Goal: Check status: Check status

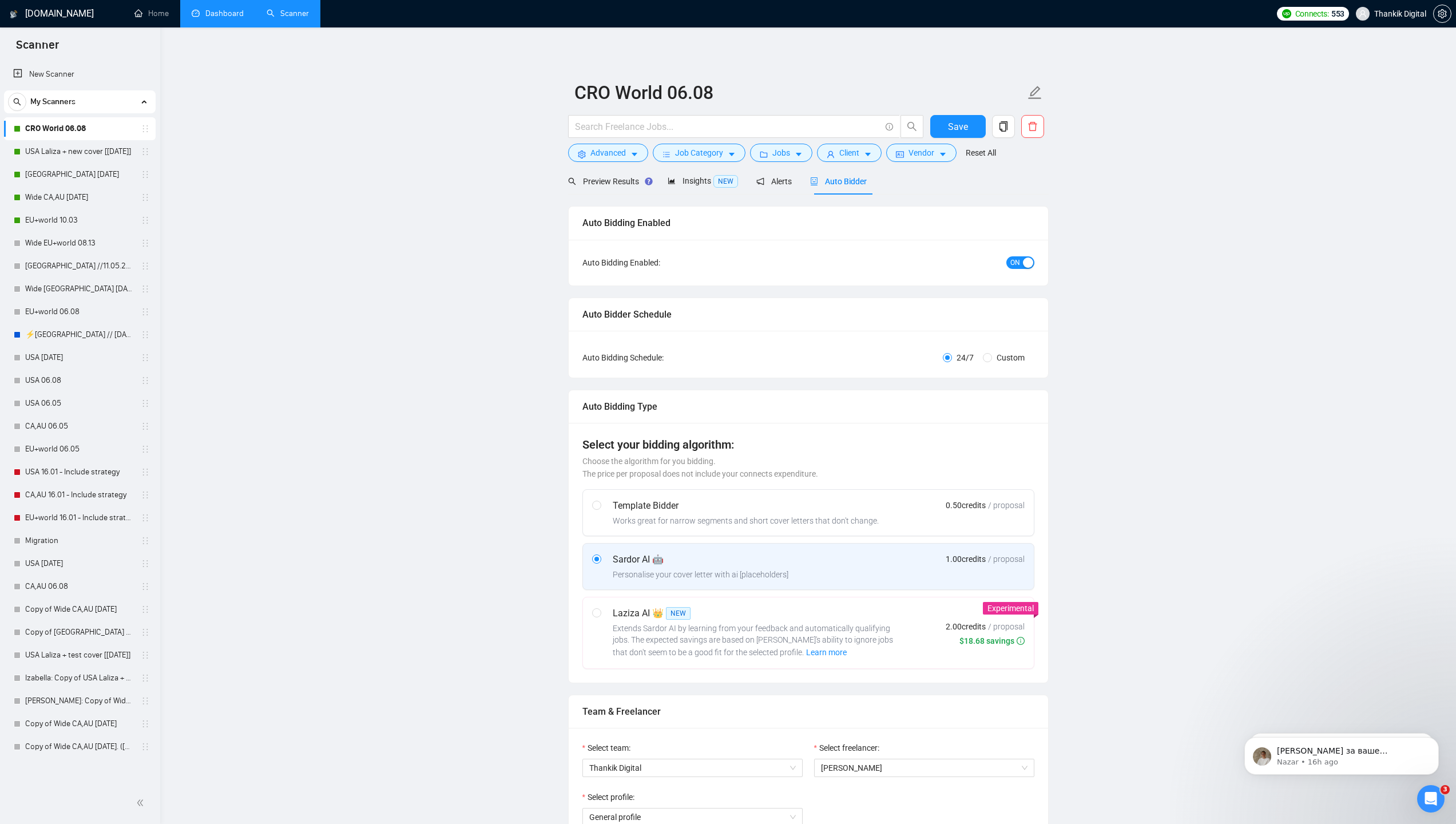
click at [203, 9] on link "Dashboard" at bounding box center [217, 14] width 52 height 10
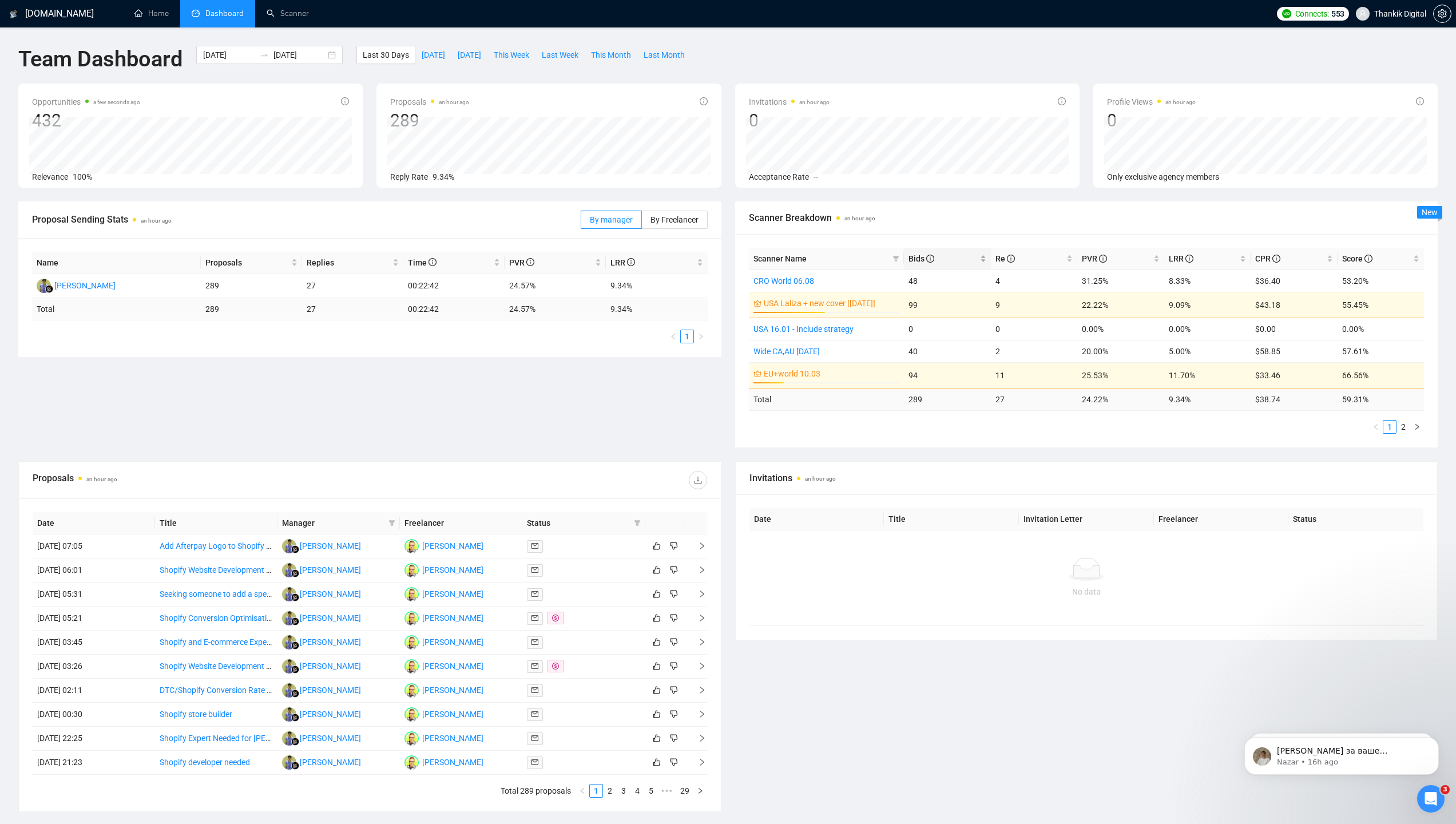
click at [914, 255] on span "Bids" at bounding box center [921, 258] width 26 height 9
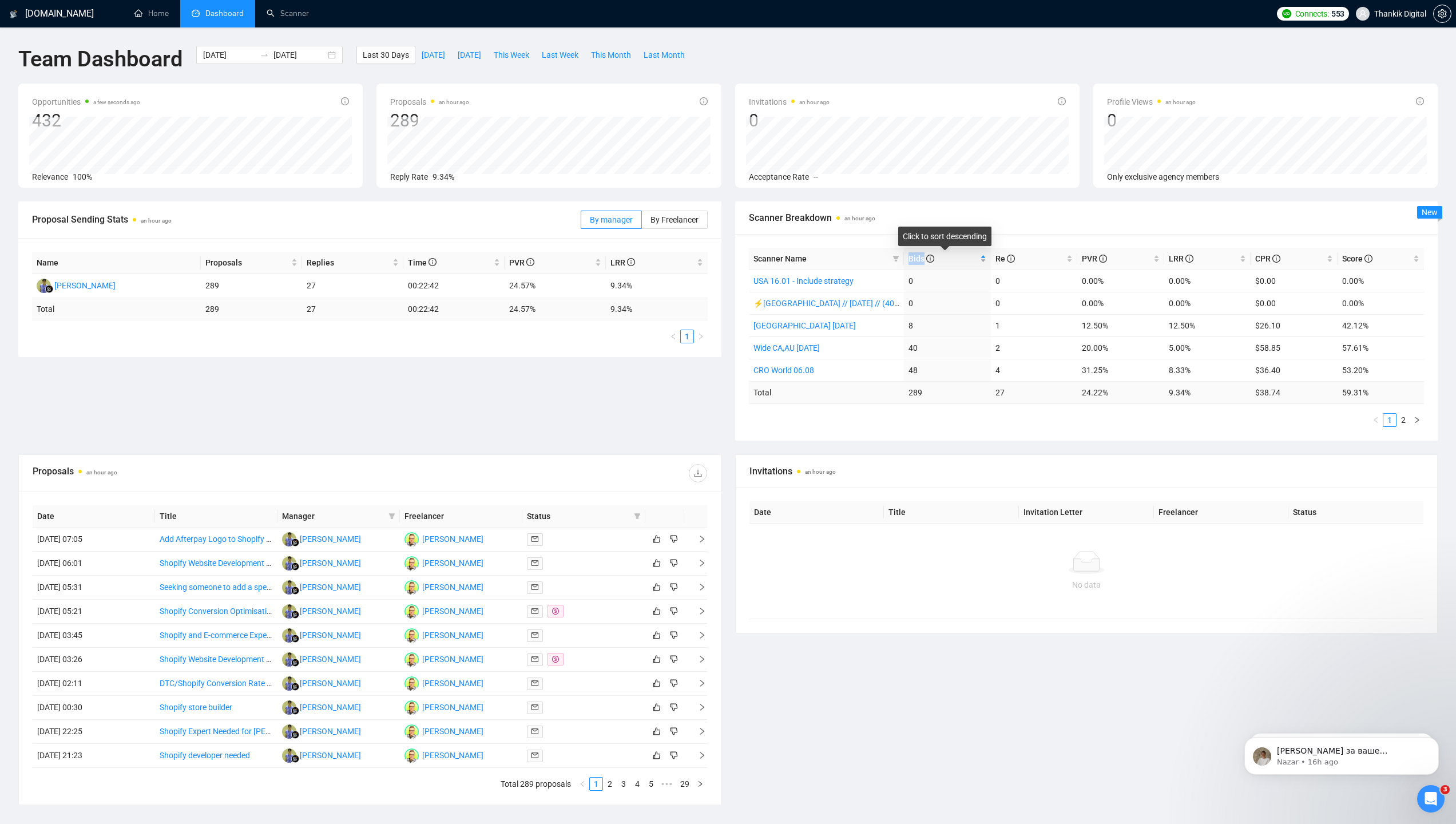
click at [914, 255] on span "Bids" at bounding box center [921, 258] width 26 height 9
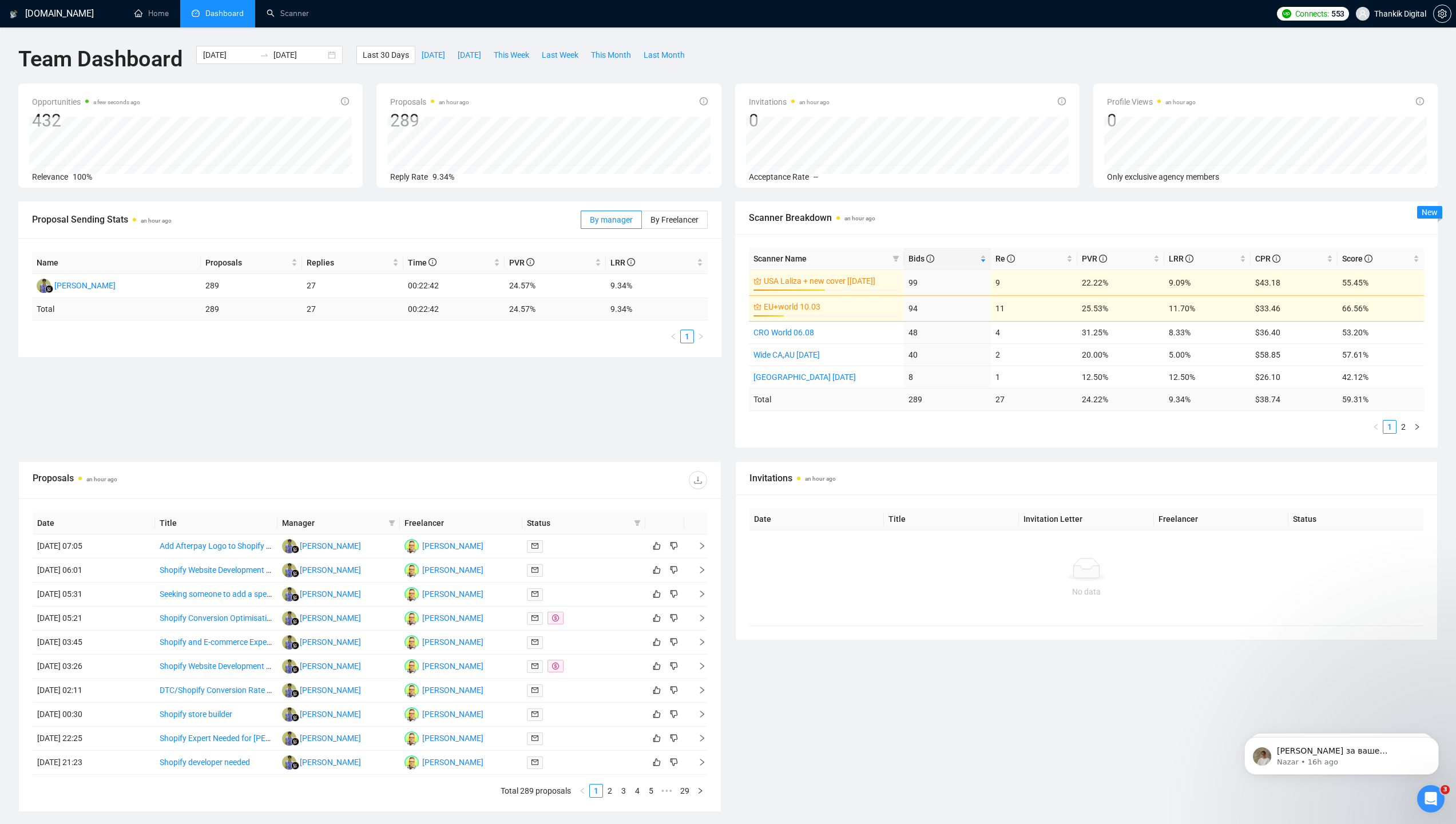
click at [578, 57] on span "Last Week" at bounding box center [559, 54] width 36 height 13
type input "[DATE]"
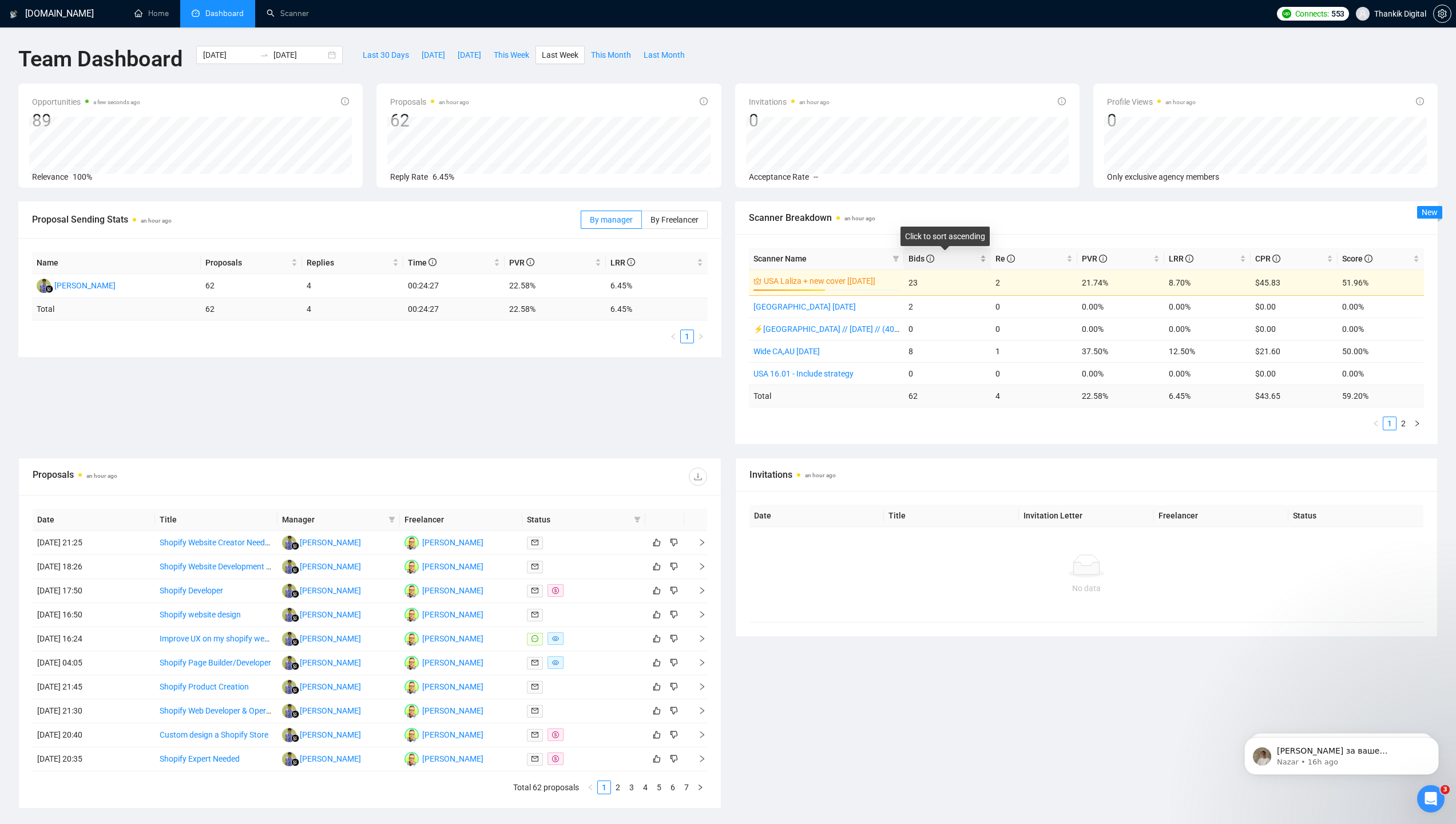
click at [944, 261] on span "Bids" at bounding box center [943, 259] width 69 height 13
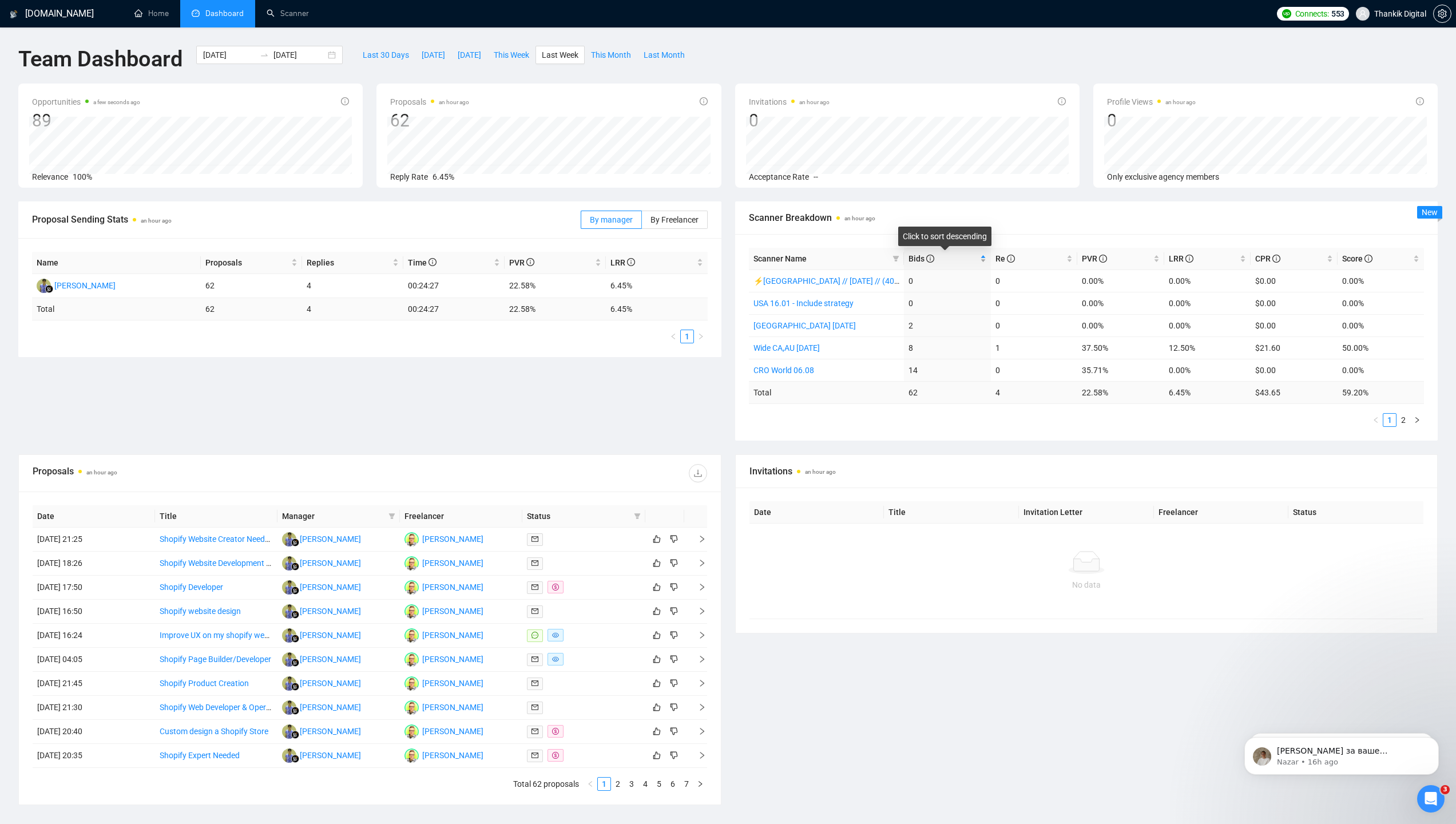
click at [944, 261] on span "Bids" at bounding box center [943, 259] width 69 height 13
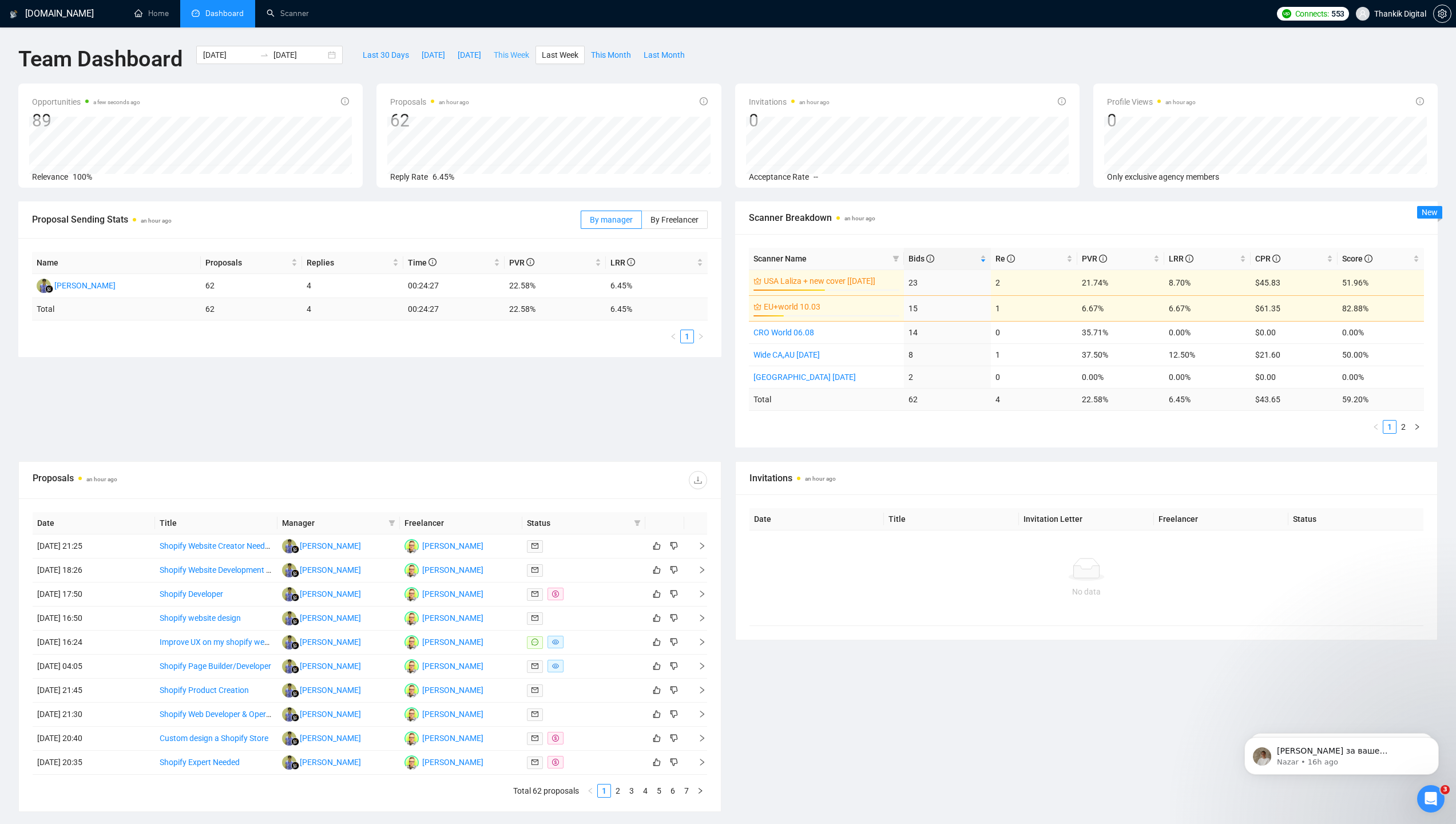
click at [515, 54] on span "This Week" at bounding box center [511, 54] width 35 height 13
type input "[DATE]"
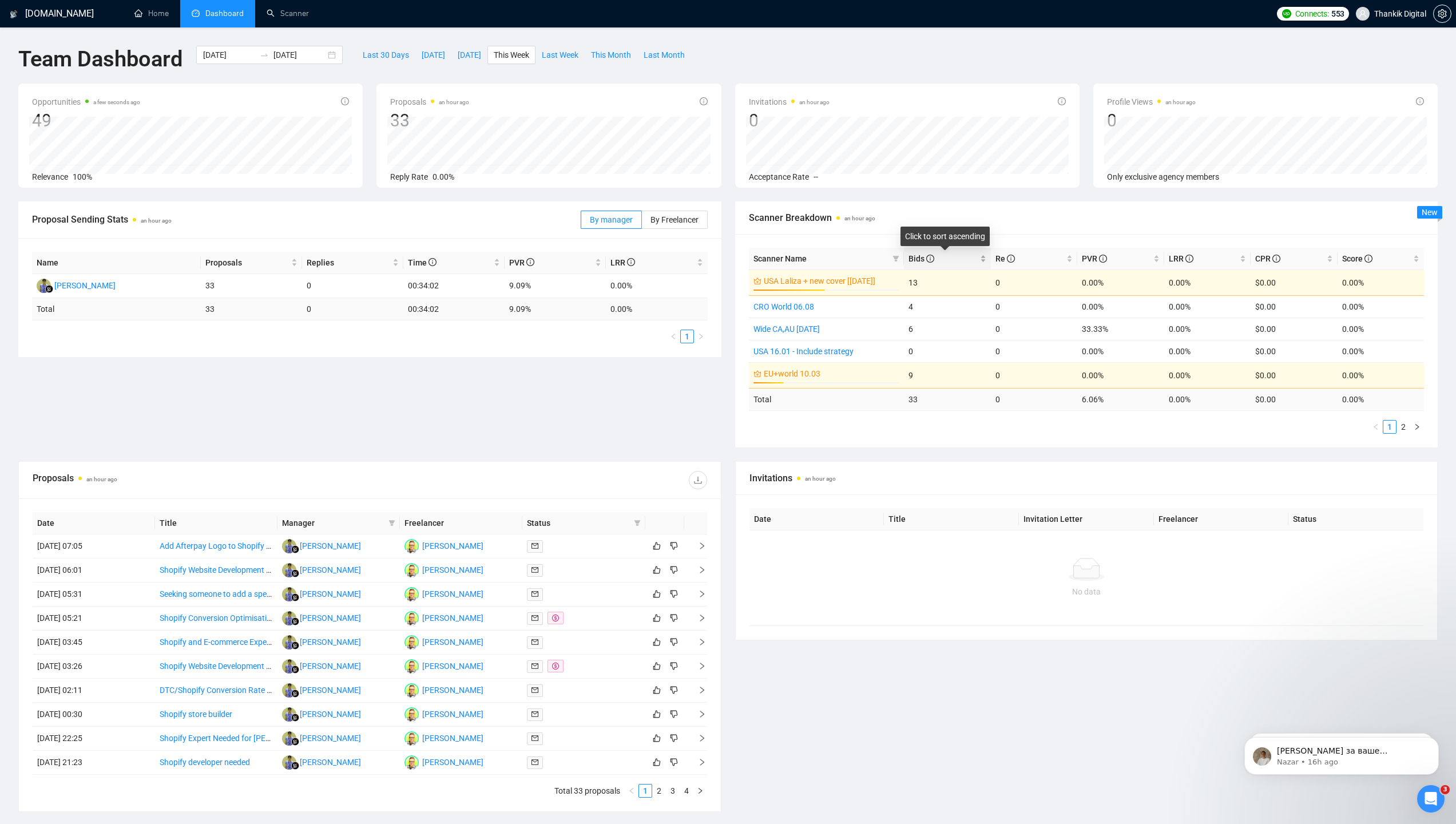
click at [910, 261] on span "Bids" at bounding box center [921, 258] width 26 height 9
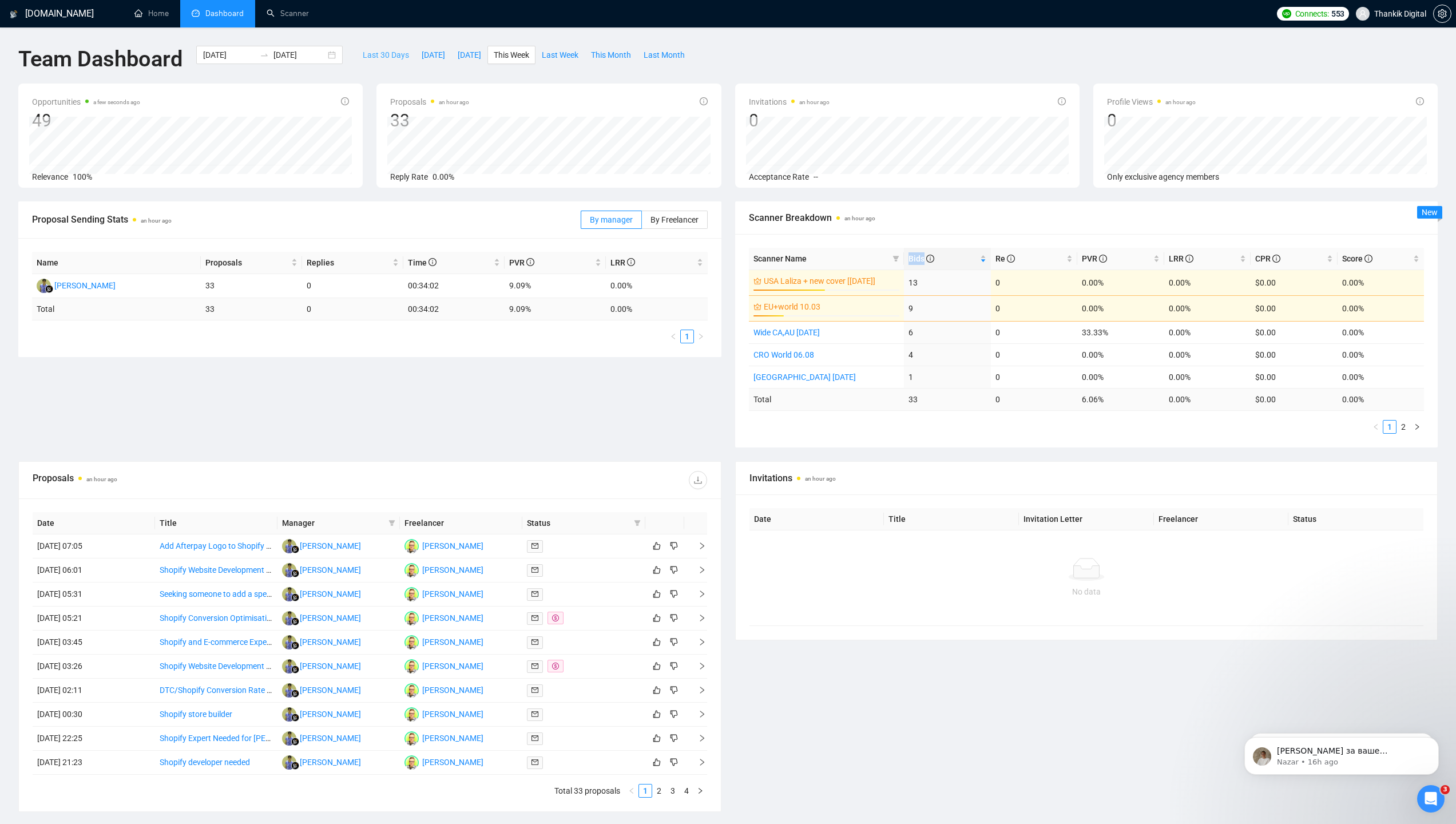
click at [399, 60] on span "Last 30 Days" at bounding box center [385, 54] width 46 height 13
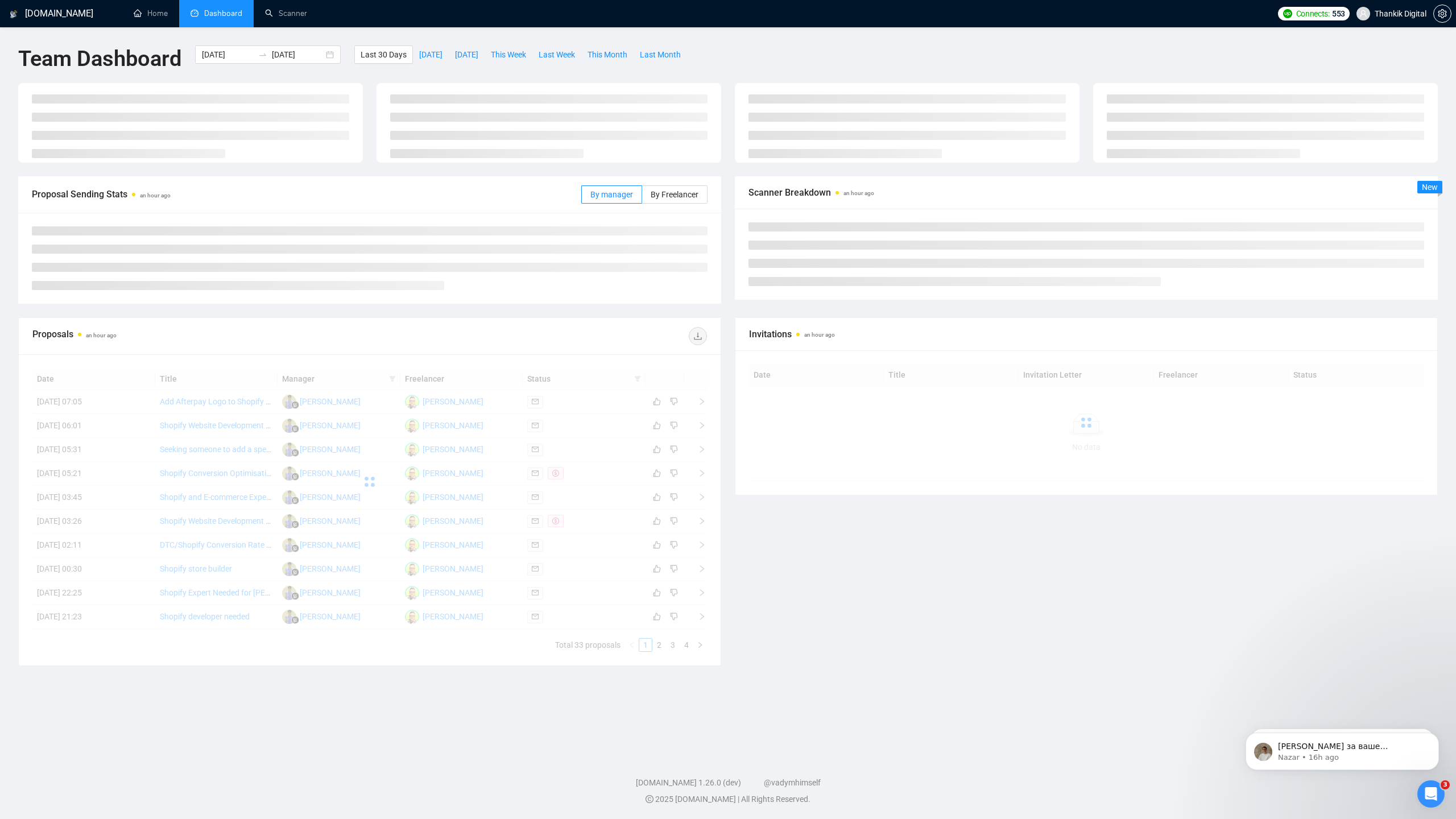
type input "[DATE]"
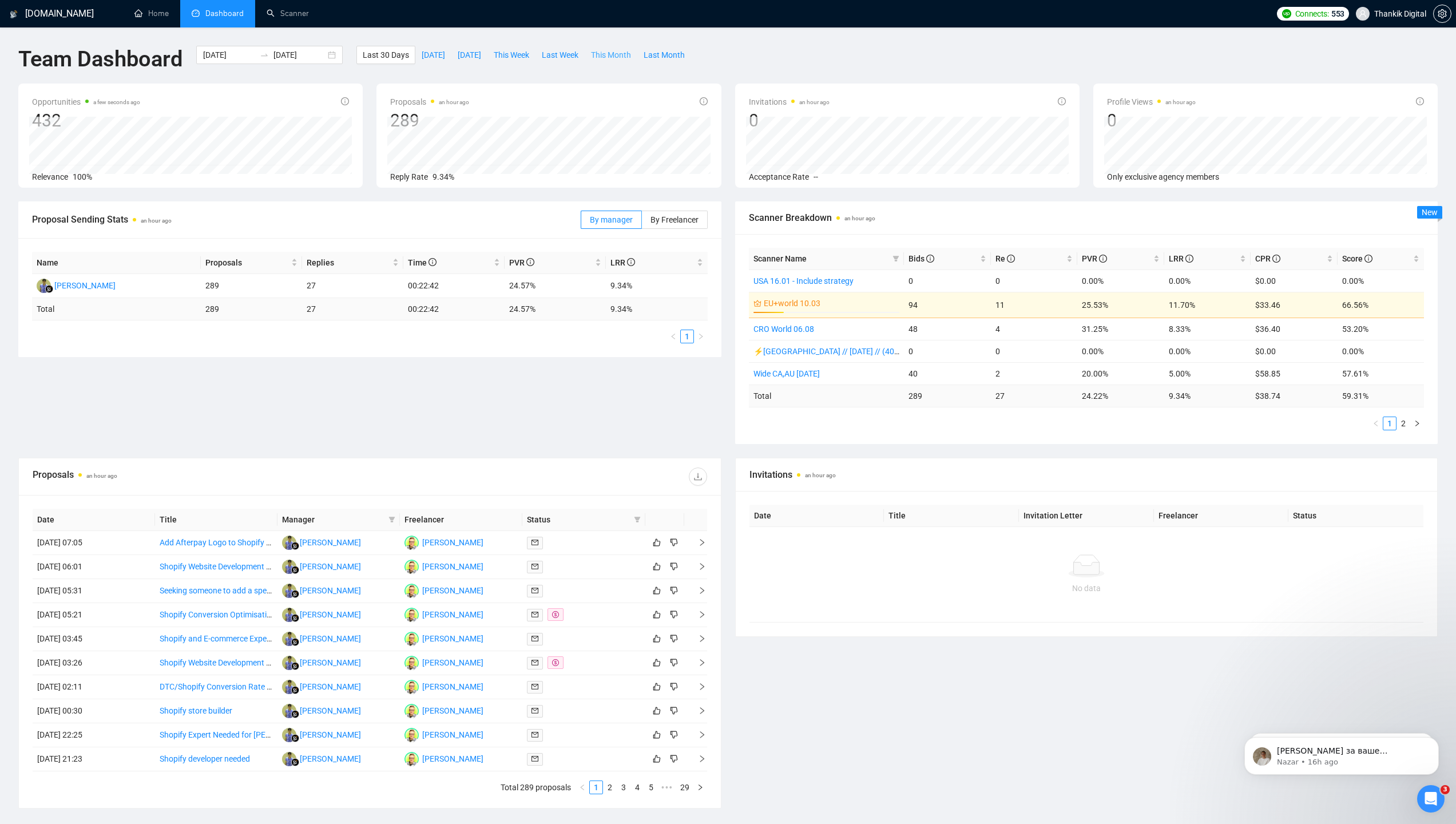
click at [616, 55] on span "This Month" at bounding box center [611, 54] width 40 height 13
type input "[DATE]"
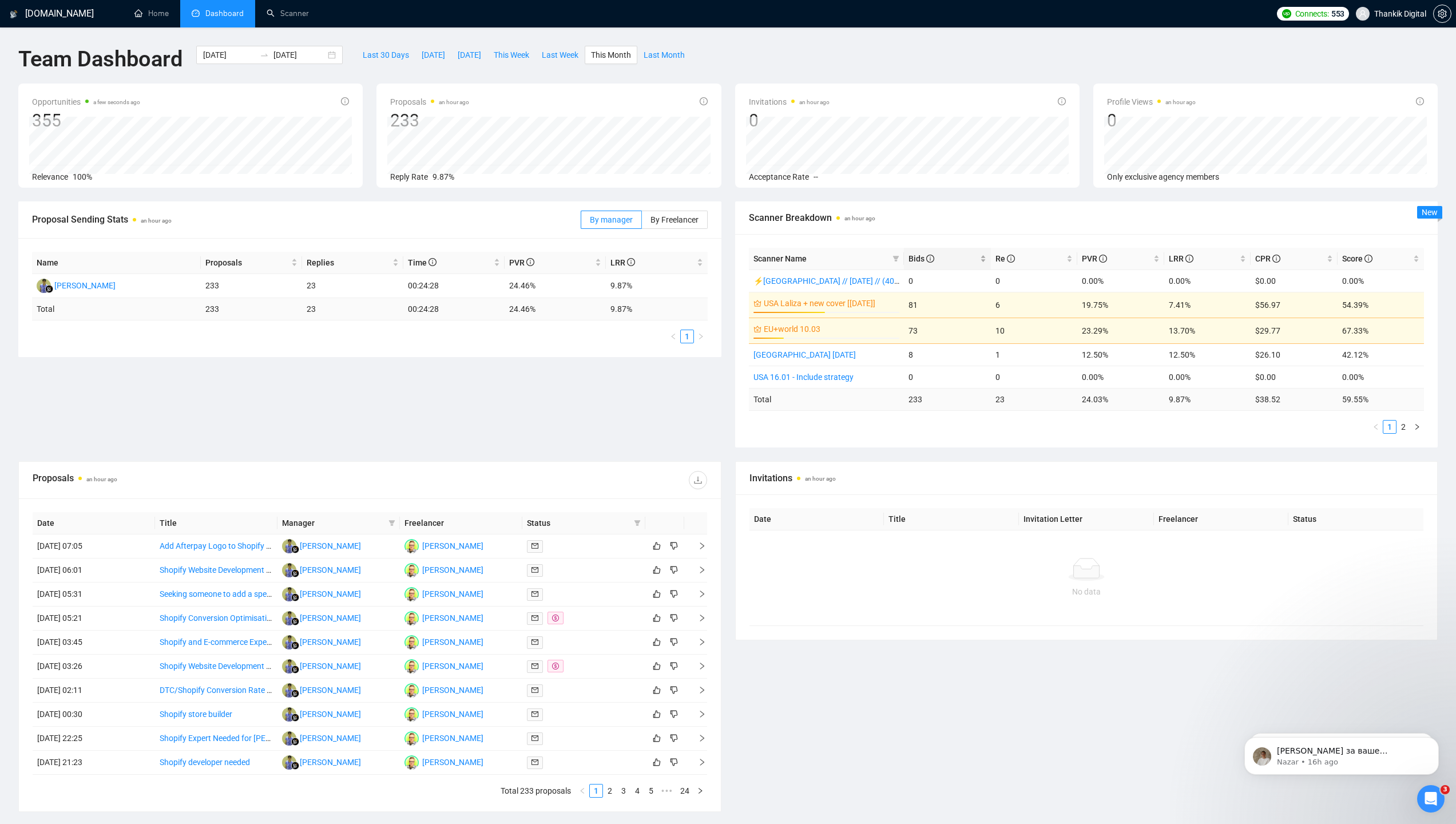
click at [940, 254] on span "Bids" at bounding box center [943, 259] width 69 height 13
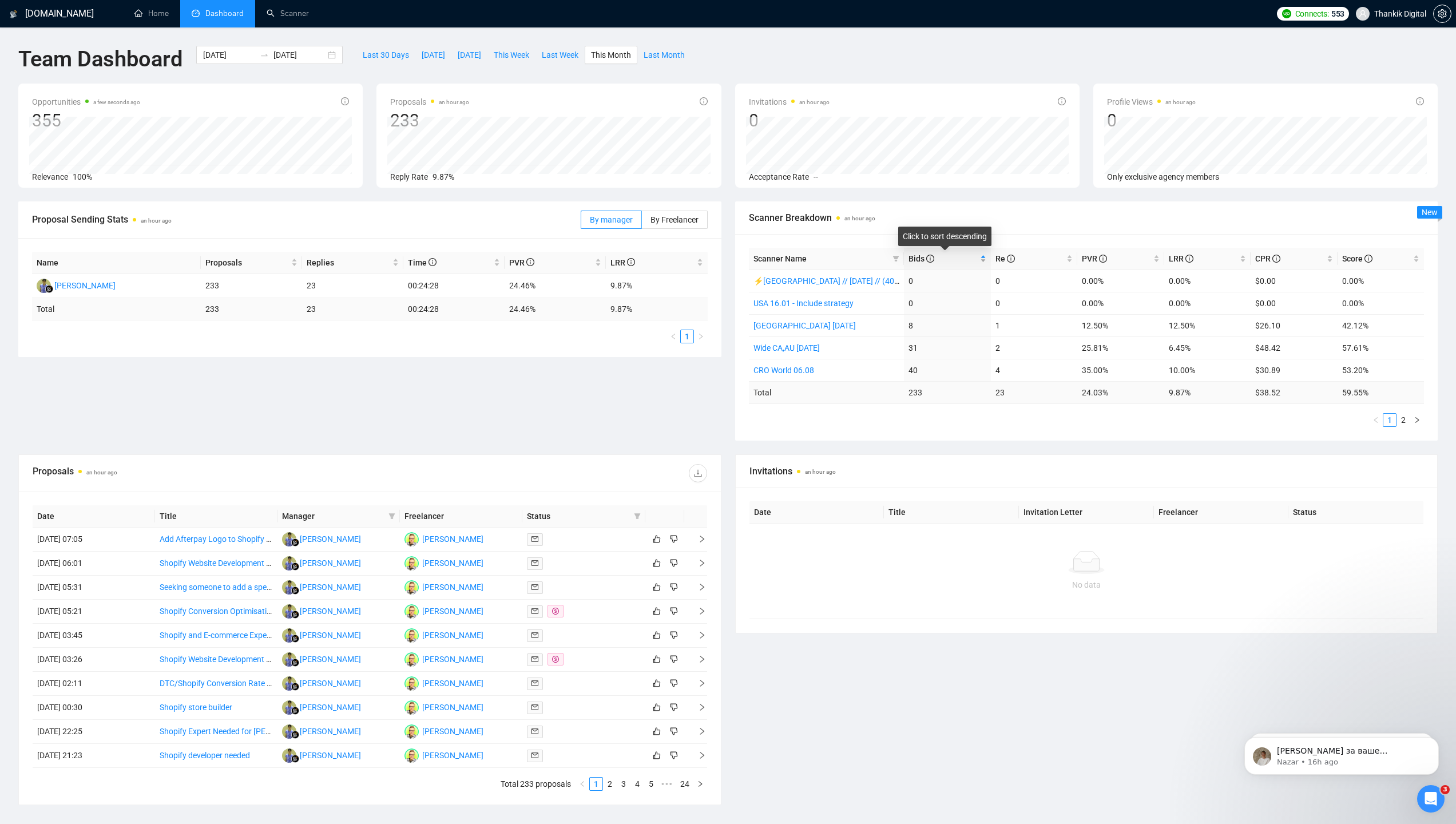
click at [940, 254] on span "Bids" at bounding box center [943, 259] width 69 height 13
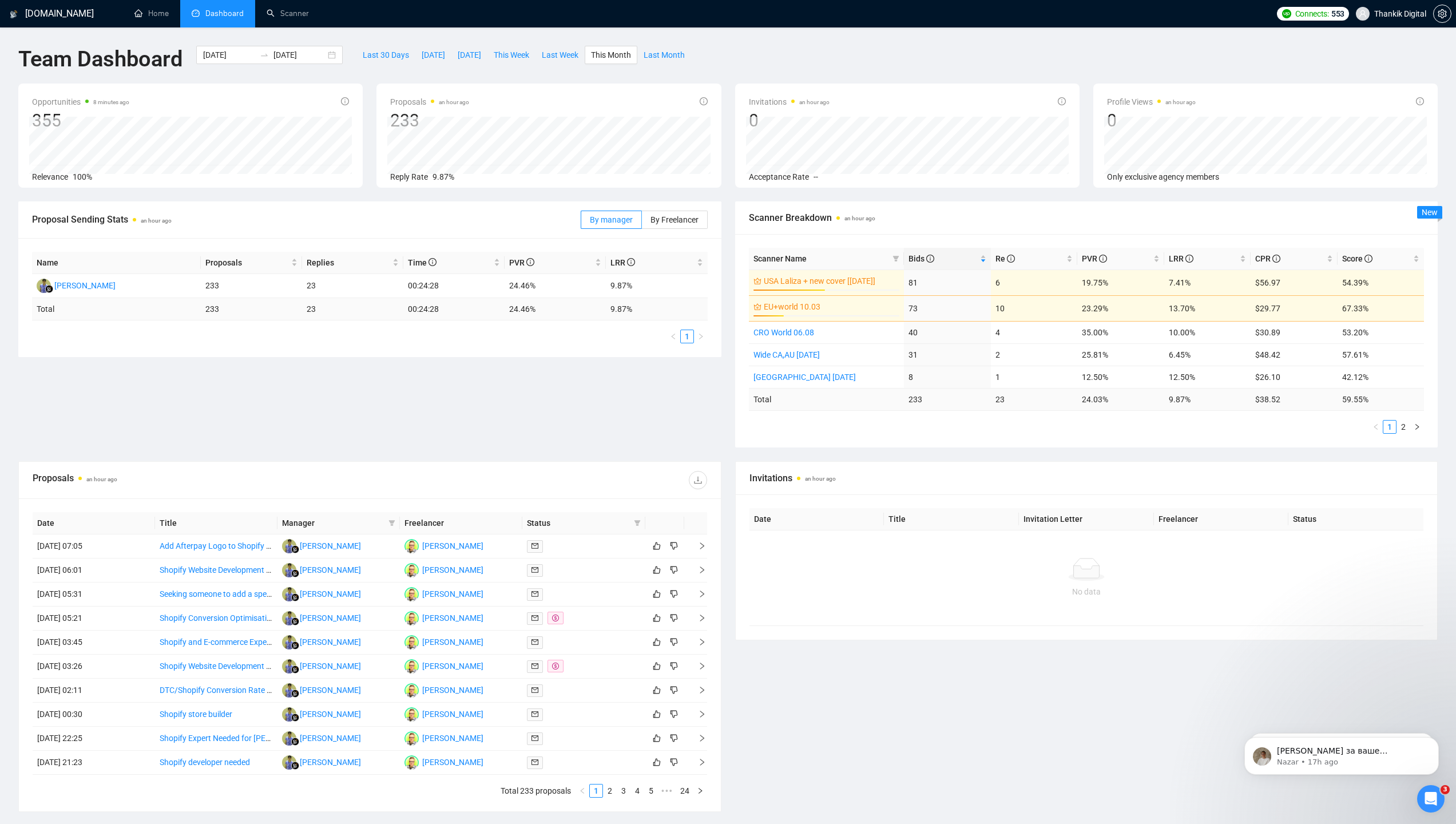
click at [624, 404] on div "Proposal Sending Stats an hour ago By manager By Freelancer Name Proposals Repl…" at bounding box center [728, 331] width 1433 height 260
click at [623, 407] on div "Proposal Sending Stats an hour ago By manager By Freelancer Name Proposals Repl…" at bounding box center [728, 331] width 1433 height 260
click at [620, 407] on div "Proposal Sending Stats an hour ago By manager By Freelancer Name Proposals Repl…" at bounding box center [728, 331] width 1433 height 260
